Goal: Information Seeking & Learning: Learn about a topic

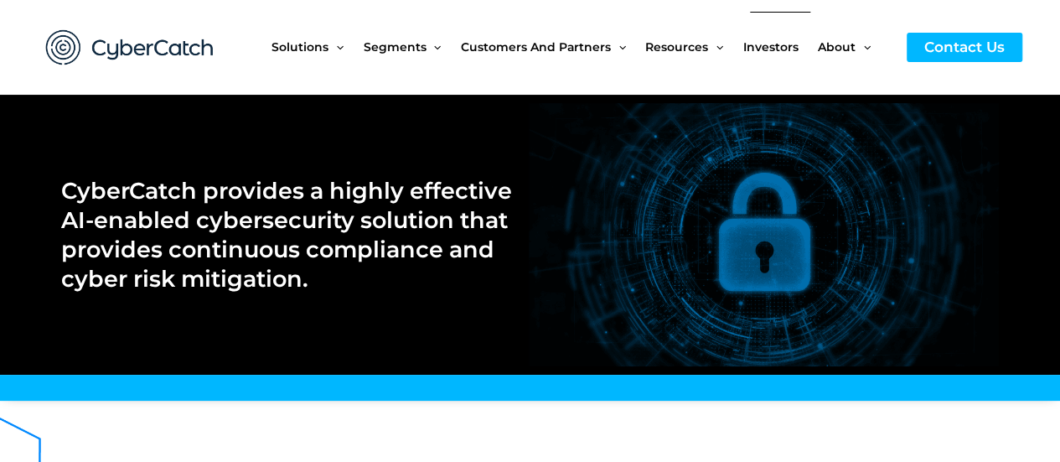
click at [781, 44] on span "Investors" at bounding box center [770, 47] width 55 height 70
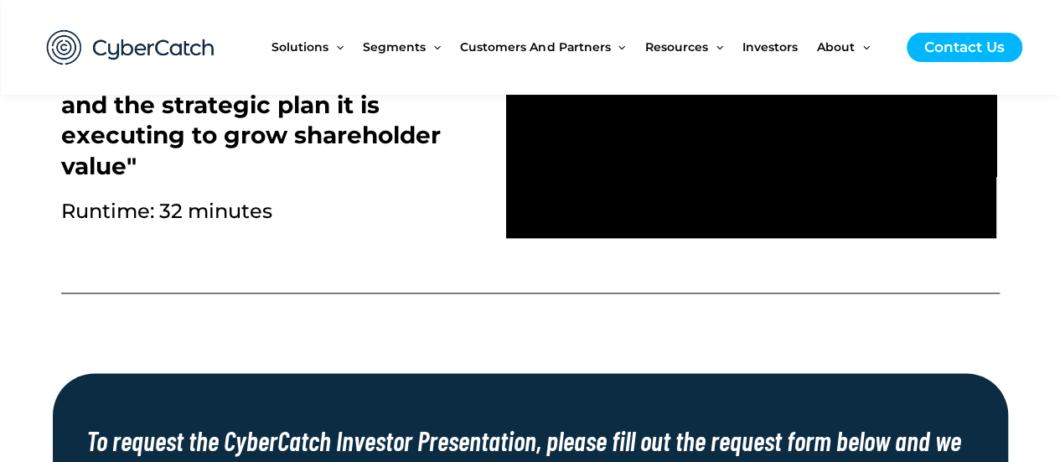
scroll to position [932, 0]
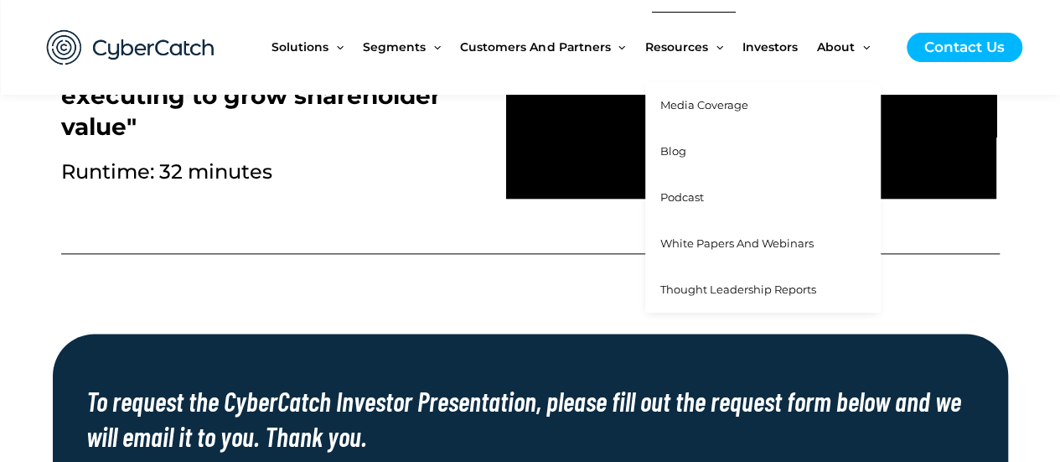
click at [670, 146] on span "Blog" at bounding box center [673, 150] width 26 height 13
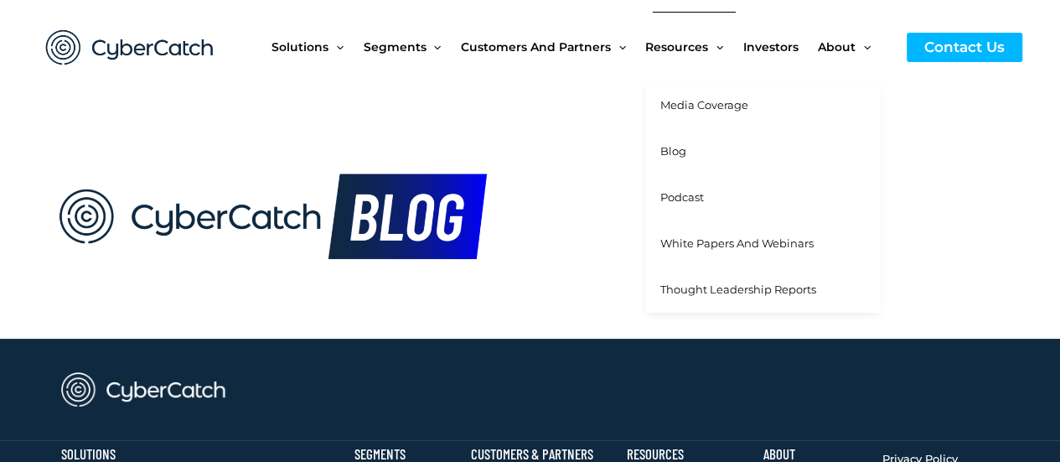
click at [689, 103] on span "Media Coverage" at bounding box center [704, 104] width 88 height 13
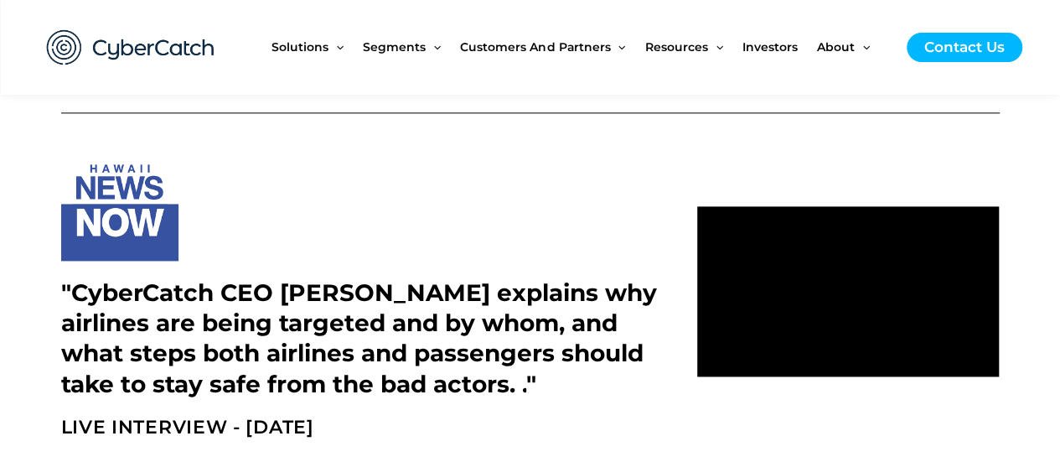
scroll to position [1064, 0]
